Goal: Check status: Check status

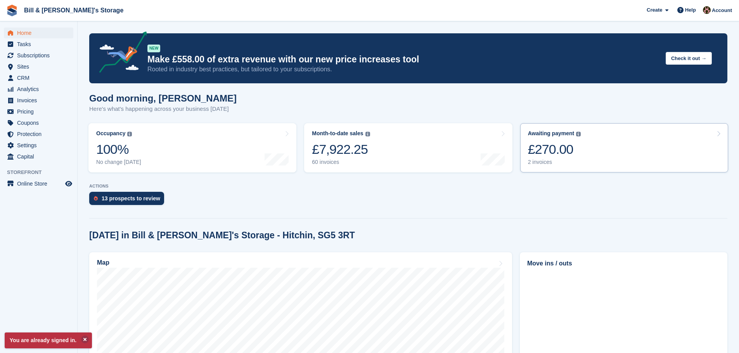
click at [589, 128] on link "Awaiting payment The total outstanding balance on all open invoices. £270.00 2 …" at bounding box center [624, 147] width 208 height 49
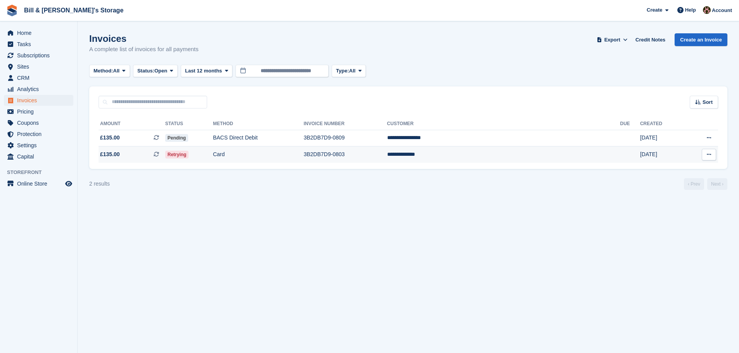
click at [189, 156] on span "Retrying" at bounding box center [177, 155] width 24 height 8
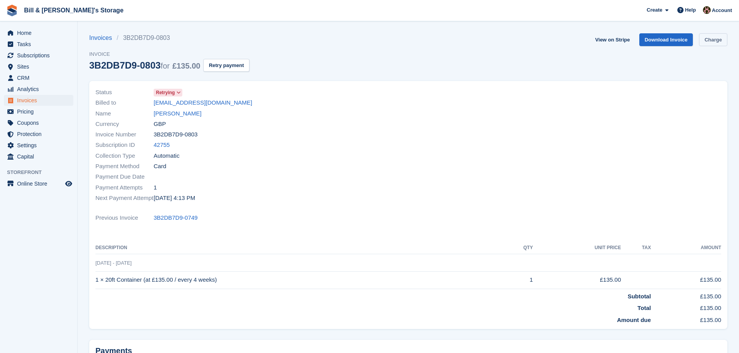
click at [720, 44] on link "Charge" at bounding box center [713, 39] width 28 height 13
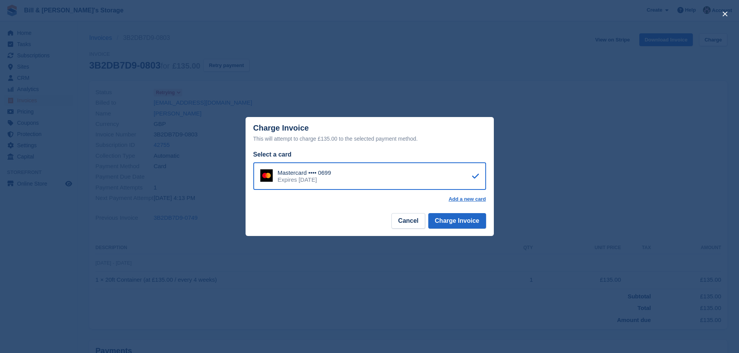
click at [616, 164] on div "close" at bounding box center [369, 176] width 739 height 353
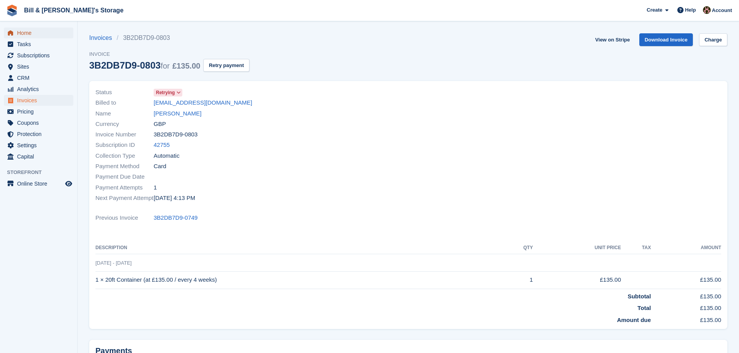
click at [38, 35] on span "Home" at bounding box center [40, 33] width 47 height 11
